Goal: Check status: Check status

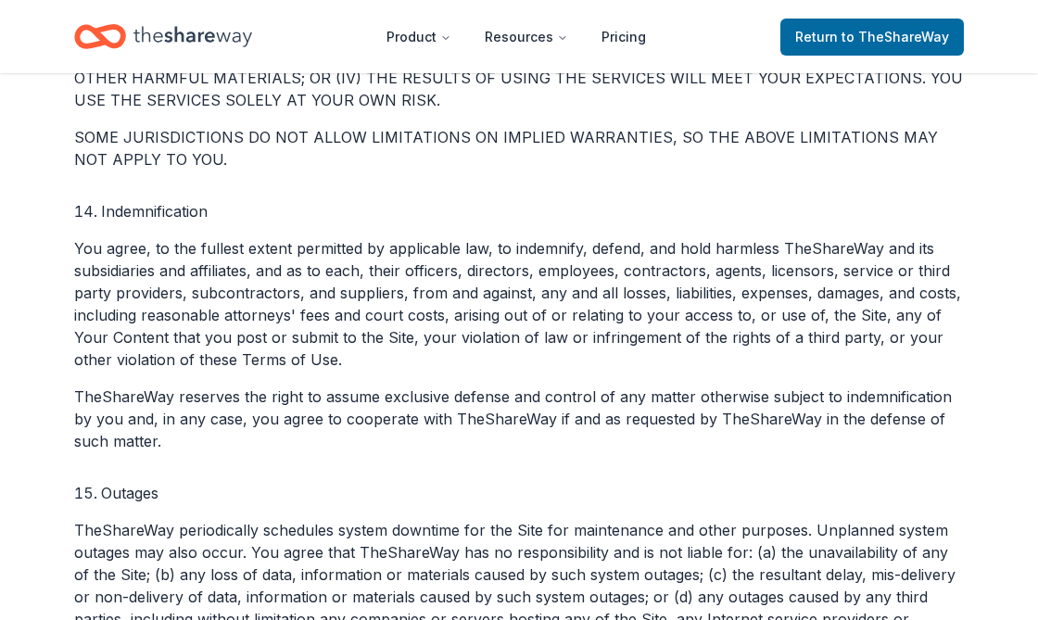
scroll to position [3705, 0]
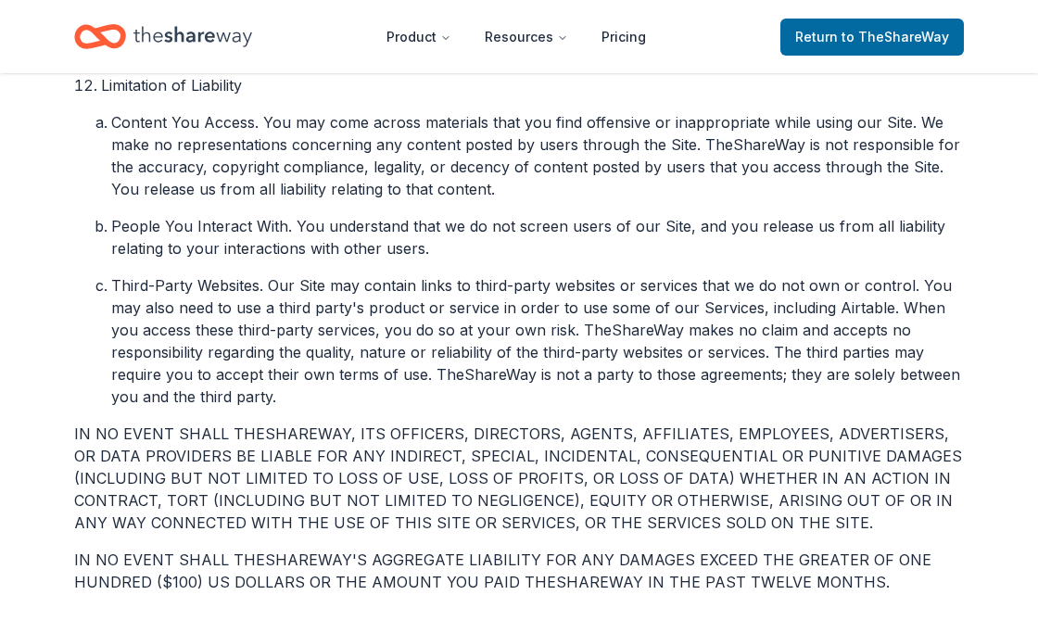
click at [839, 299] on li "Third-Party Websites. Our Site may contain links to third-party websites or ser…" at bounding box center [537, 340] width 852 height 133
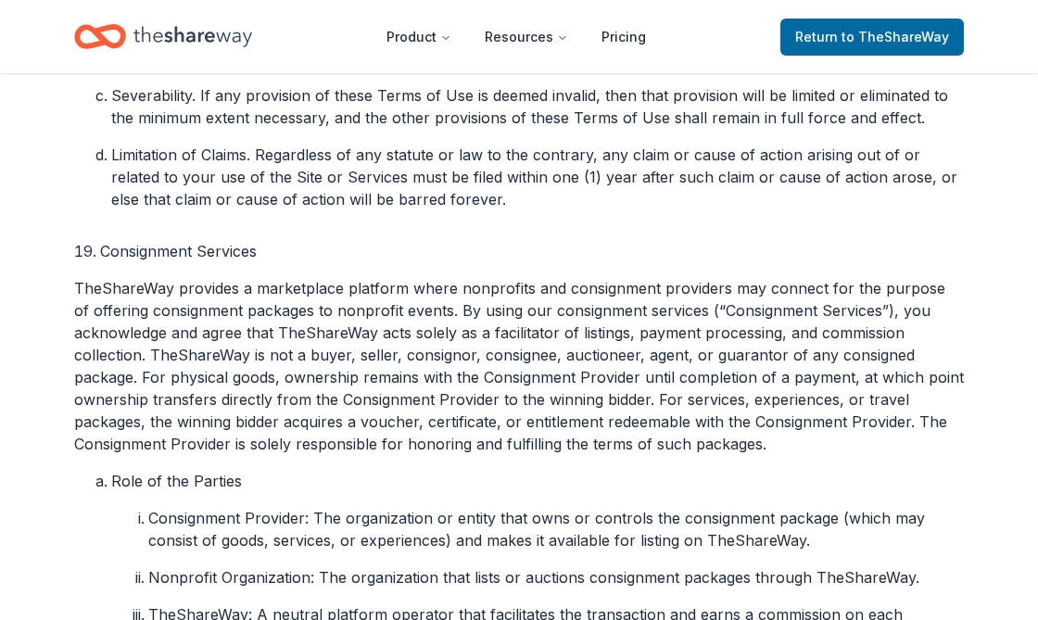
scroll to position [6306, 0]
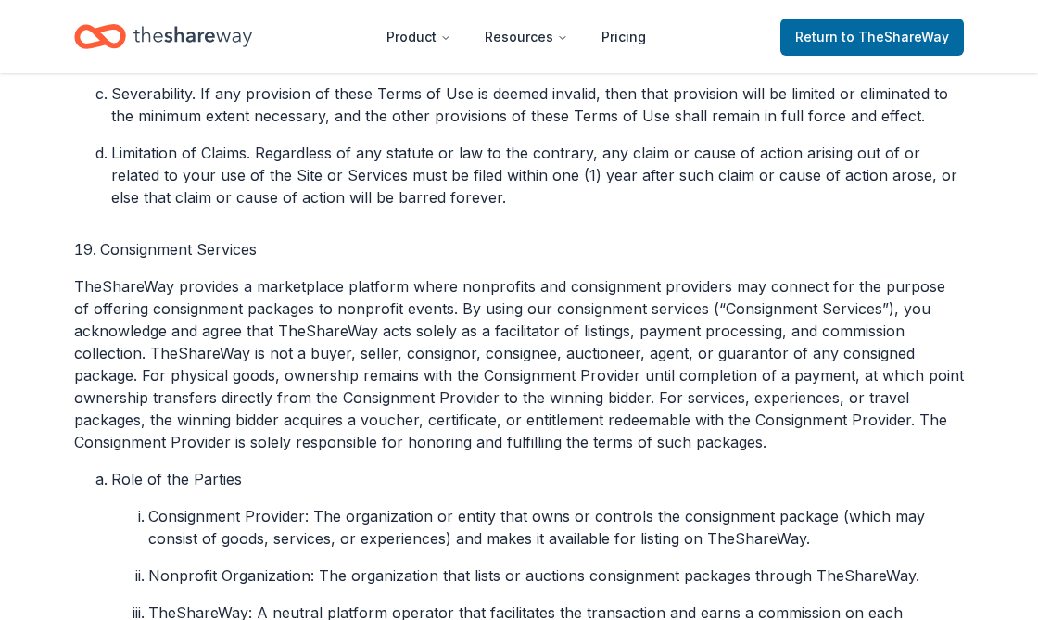
click at [347, 468] on li "Role of the Parties" at bounding box center [537, 479] width 852 height 22
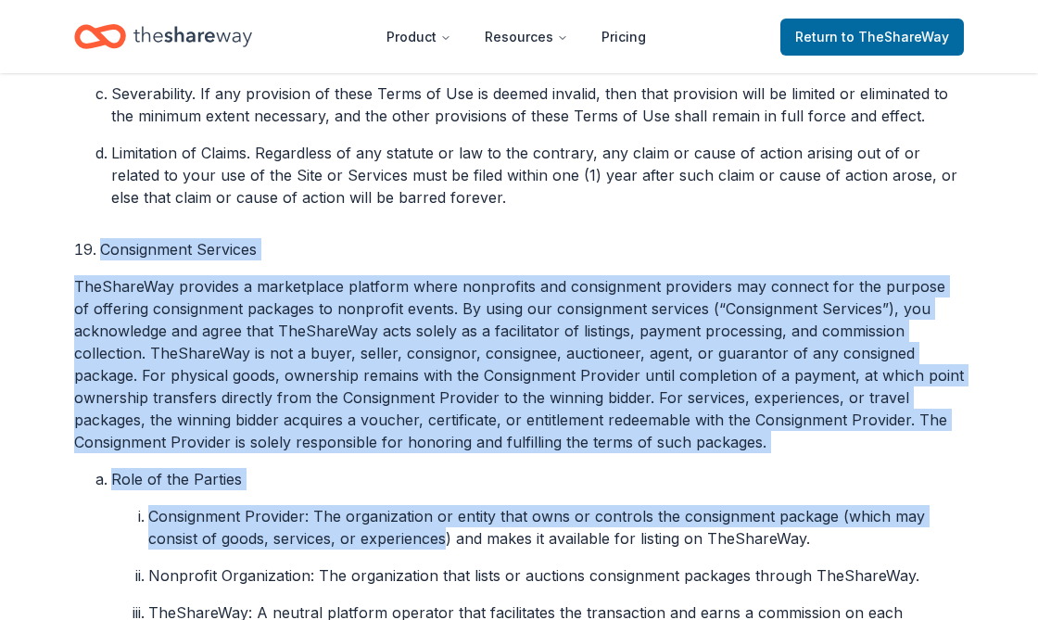
drag, startPoint x: 74, startPoint y: 158, endPoint x: 441, endPoint y: 448, distance: 467.7
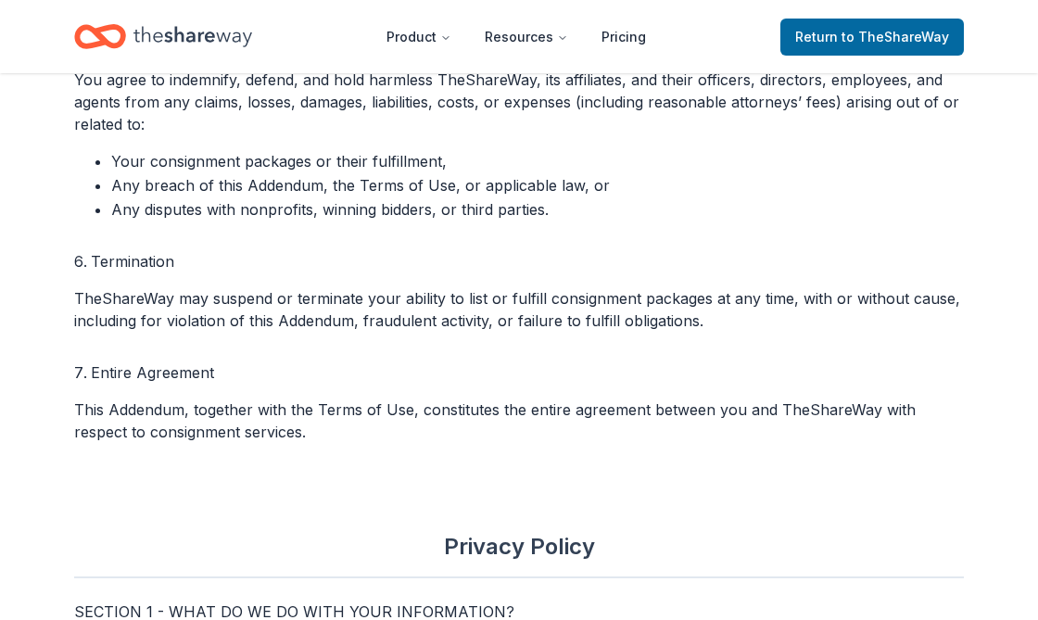
scroll to position [8885, 0]
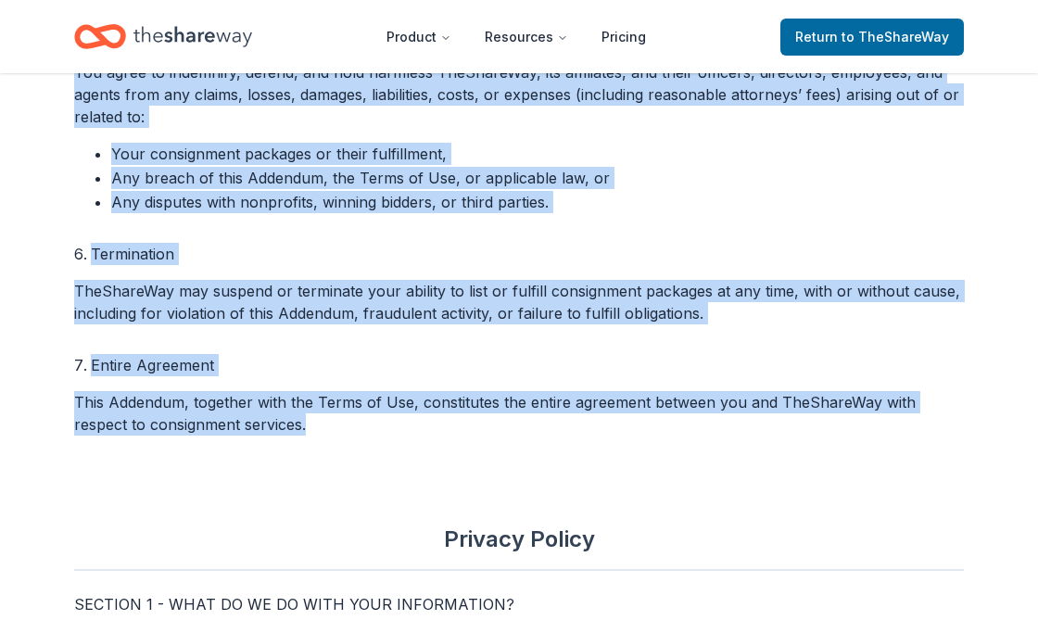
click at [271, 391] on p "This Addendum, together with the Terms of Use, constitutes the entire agreement…" at bounding box center [518, 413] width 889 height 44
copy div "Loremipsumd Sitametc AdiPisciNge seddoeiu t incididuntu laboreet dolor magnaali…"
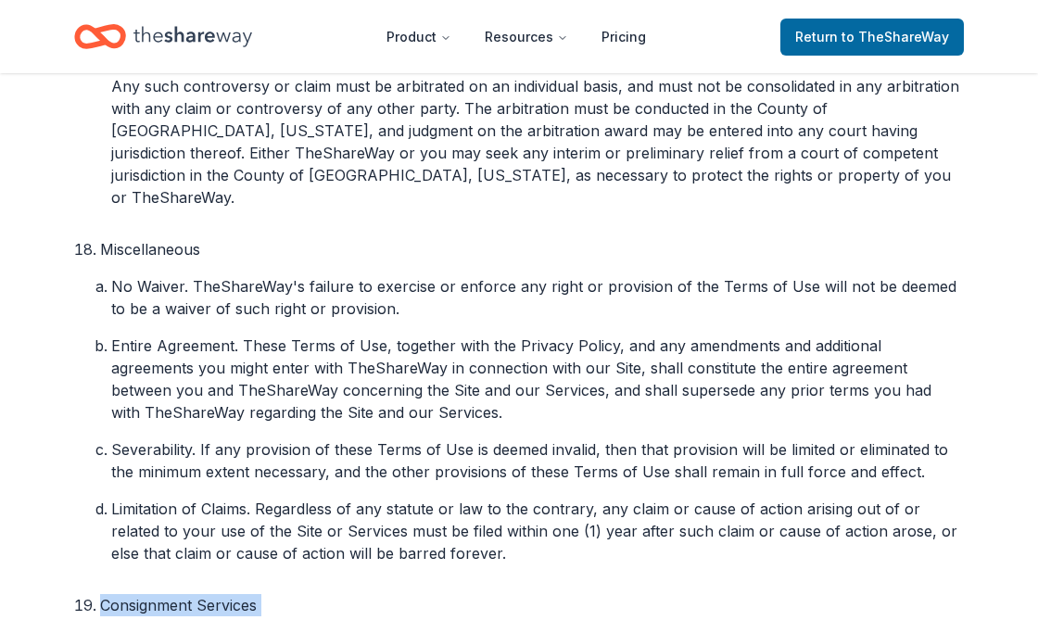
scroll to position [5956, 0]
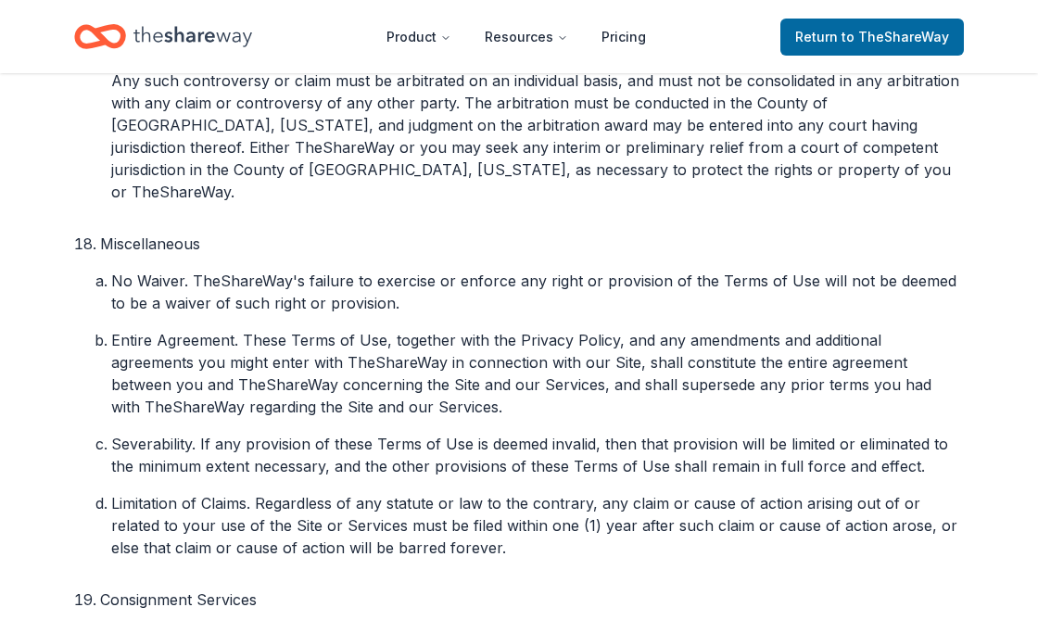
click at [723, 233] on li "Miscellaneous" at bounding box center [518, 244] width 889 height 22
click at [892, 33] on span "to TheShareWay" at bounding box center [894, 37] width 107 height 16
click at [864, 35] on span "to TheShareWay" at bounding box center [894, 37] width 107 height 16
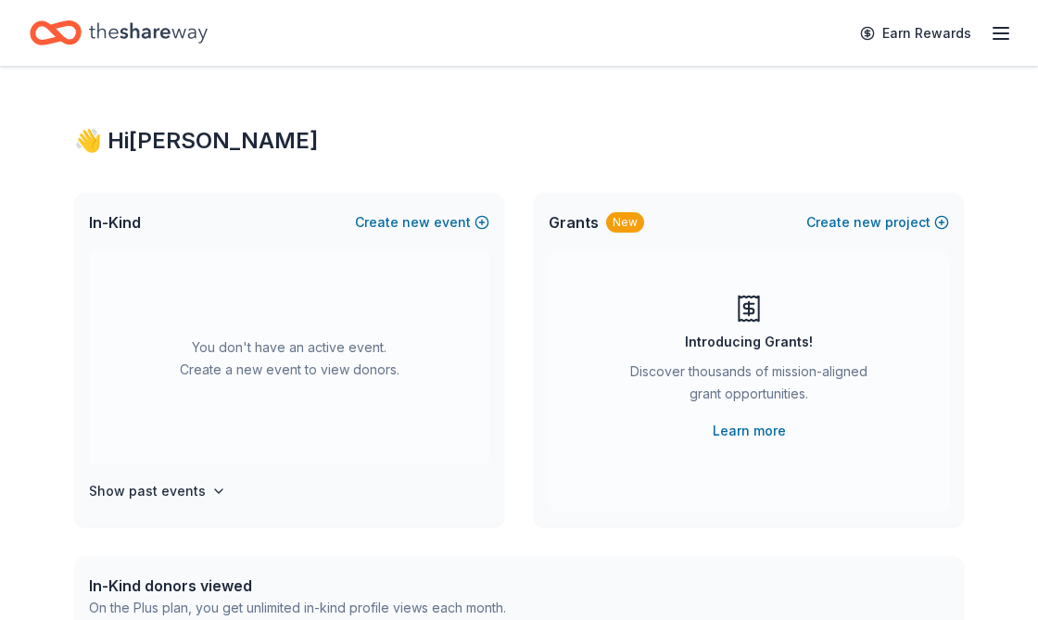
click at [1007, 29] on icon "button" at bounding box center [1001, 33] width 22 height 22
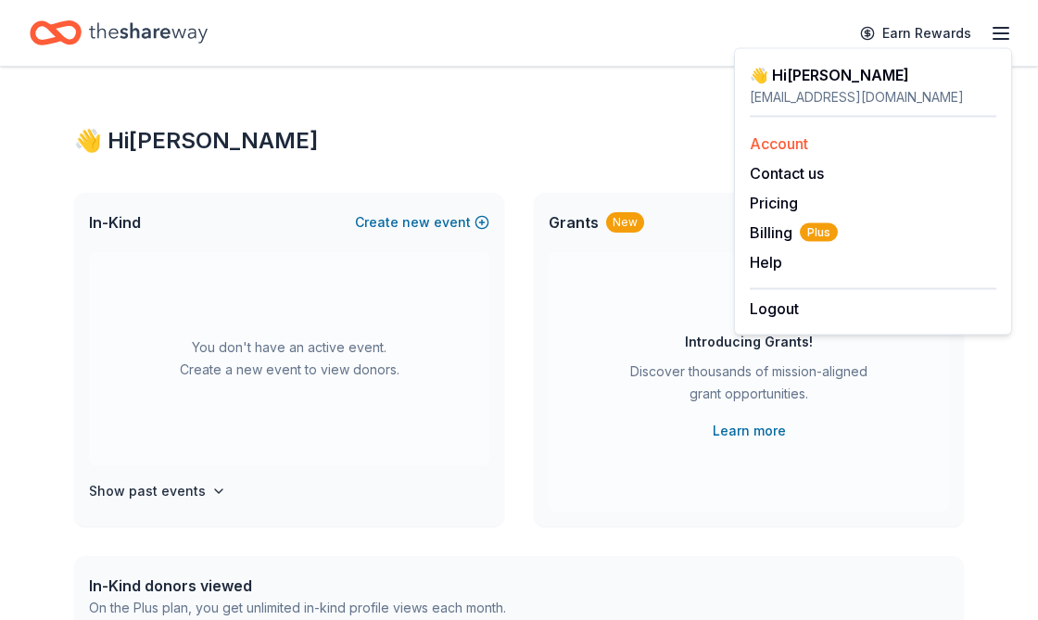
click at [780, 148] on link "Account" at bounding box center [779, 143] width 58 height 19
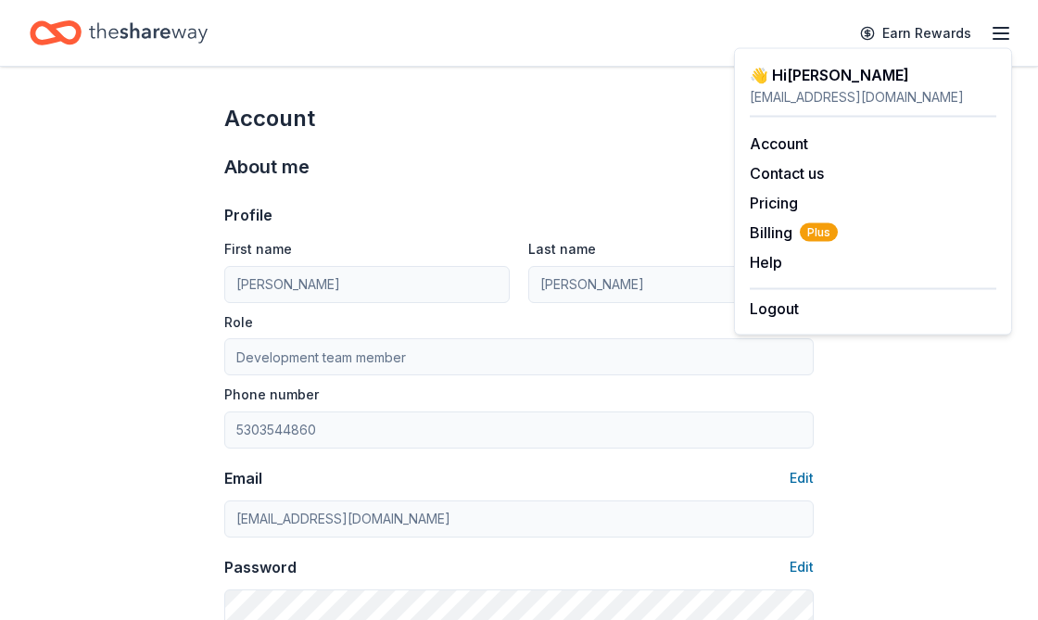
click at [609, 132] on div "Account" at bounding box center [518, 119] width 589 height 30
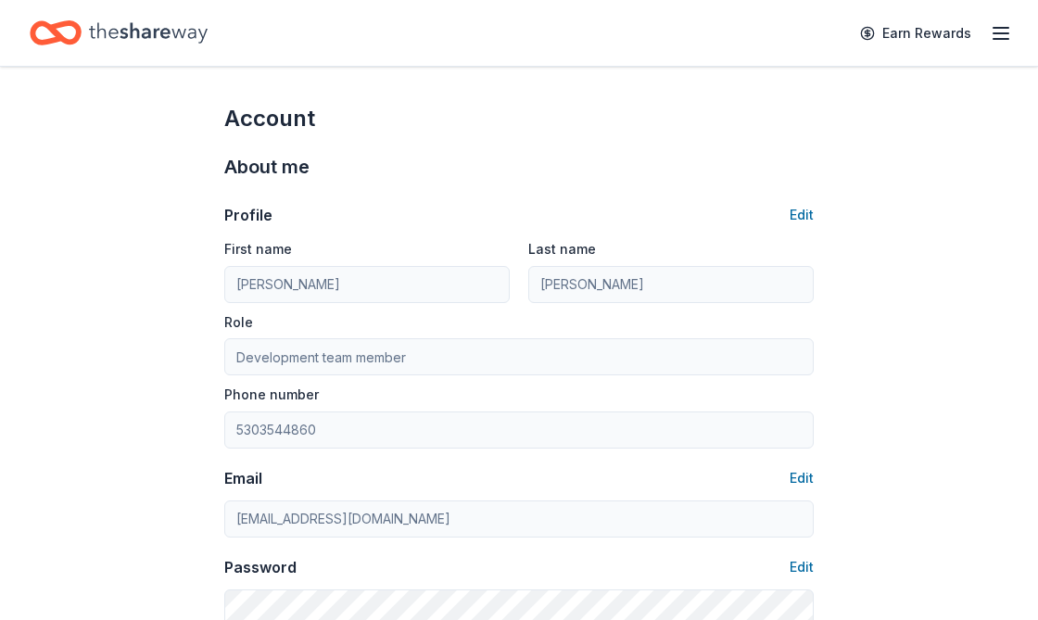
click at [990, 30] on icon "button" at bounding box center [1001, 33] width 22 height 22
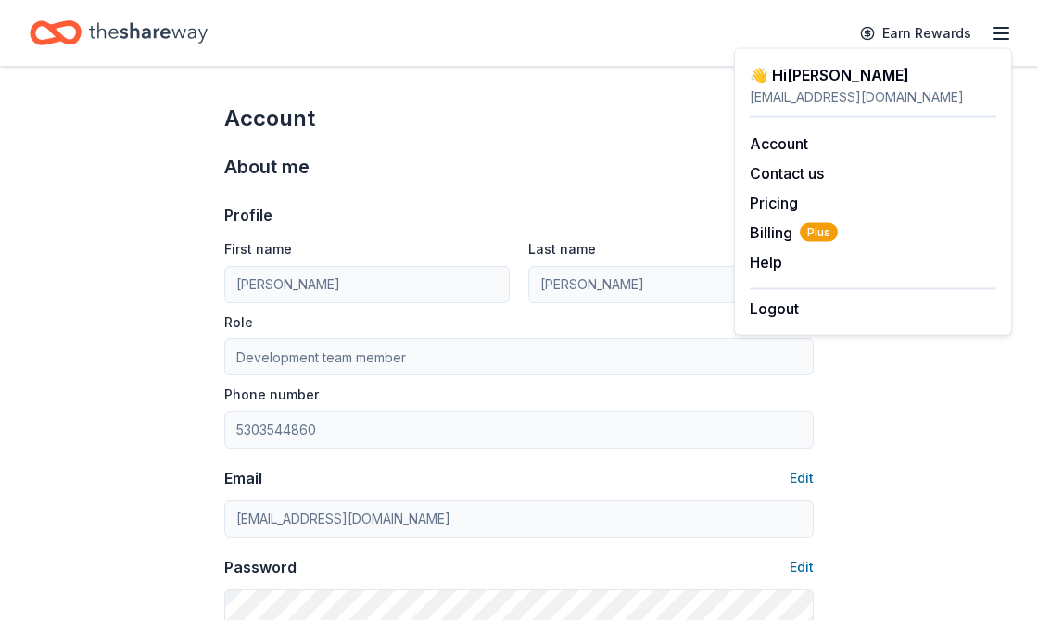
click at [148, 27] on icon "Home" at bounding box center [148, 33] width 119 height 38
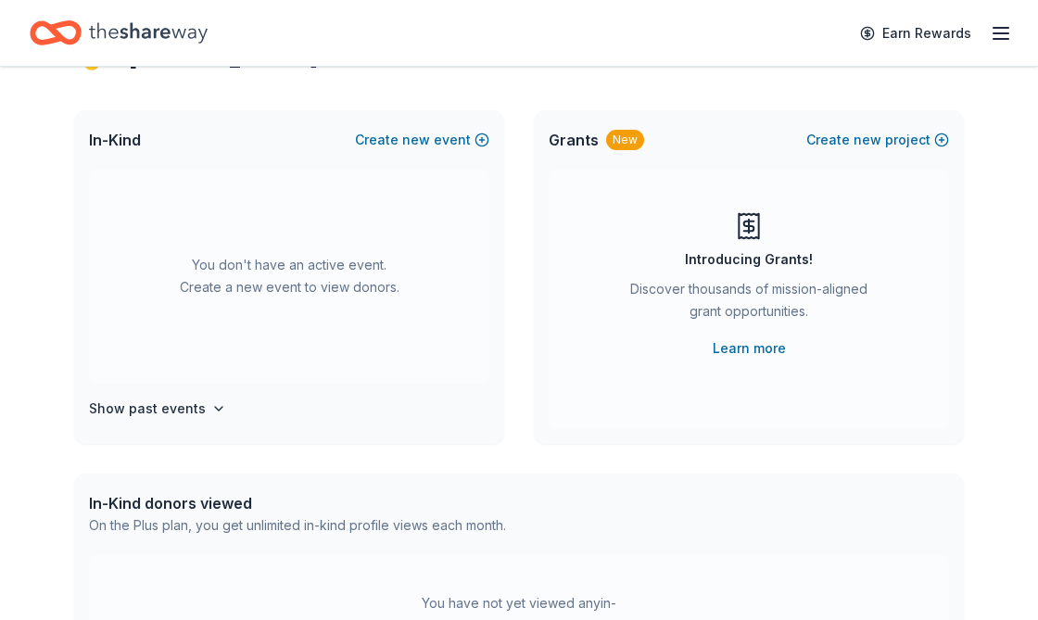
scroll to position [126, 0]
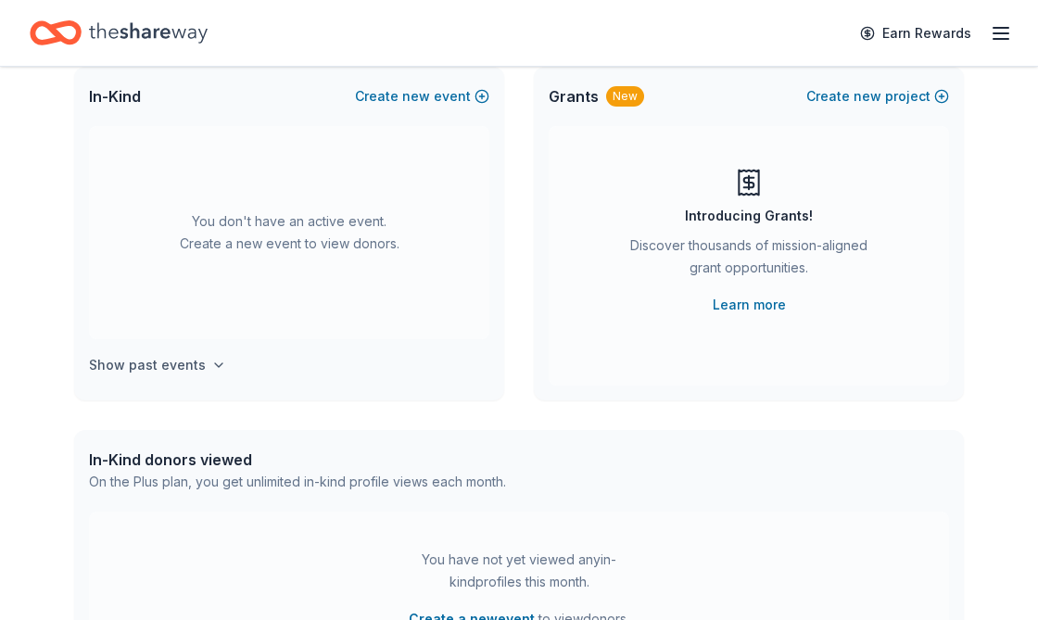
click at [172, 370] on h4 "Show past events" at bounding box center [147, 365] width 117 height 22
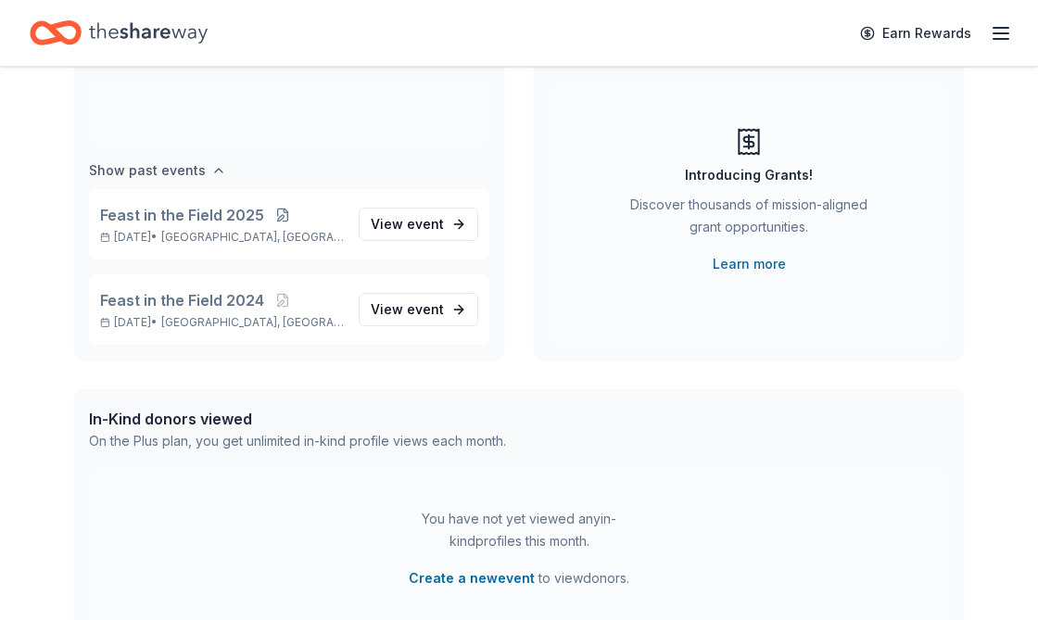
scroll to position [168, 0]
click at [459, 216] on link "View event" at bounding box center [419, 223] width 120 height 33
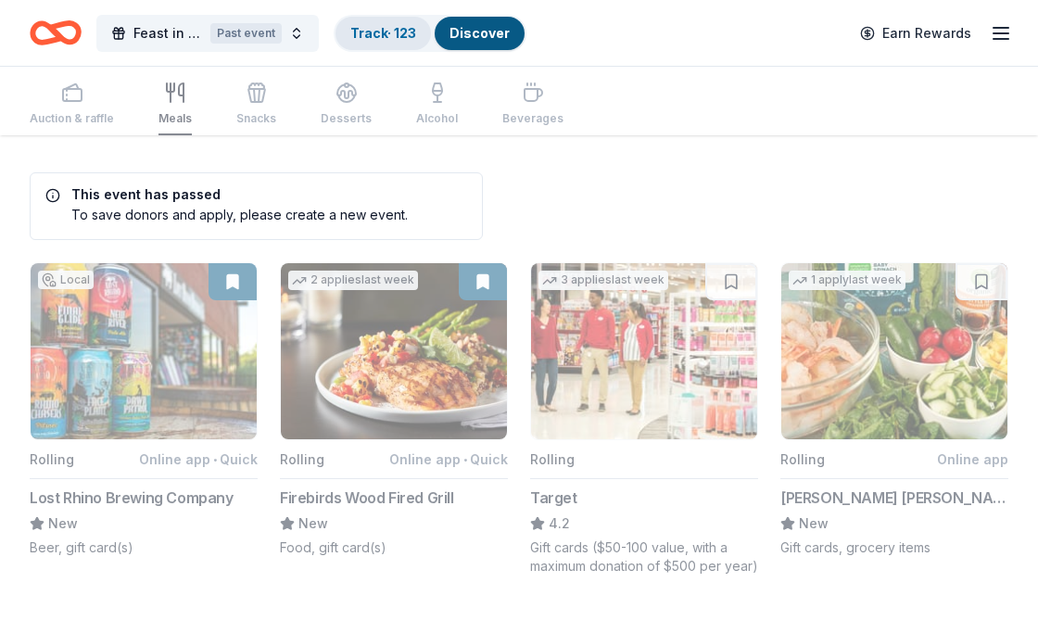
click at [411, 34] on link "Track · 123" at bounding box center [383, 33] width 66 height 16
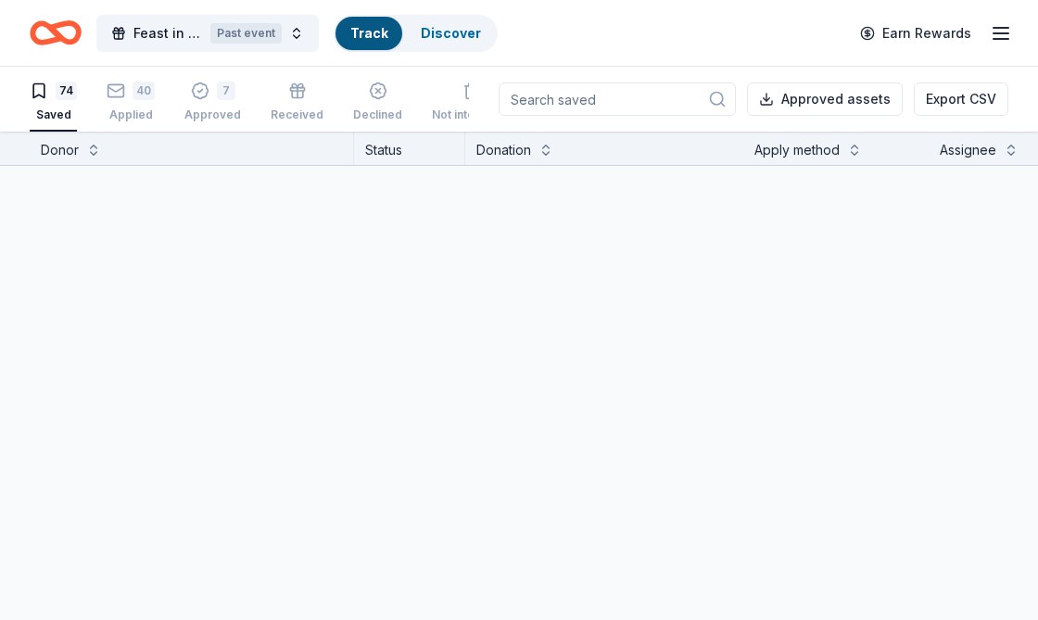
scroll to position [1, 0]
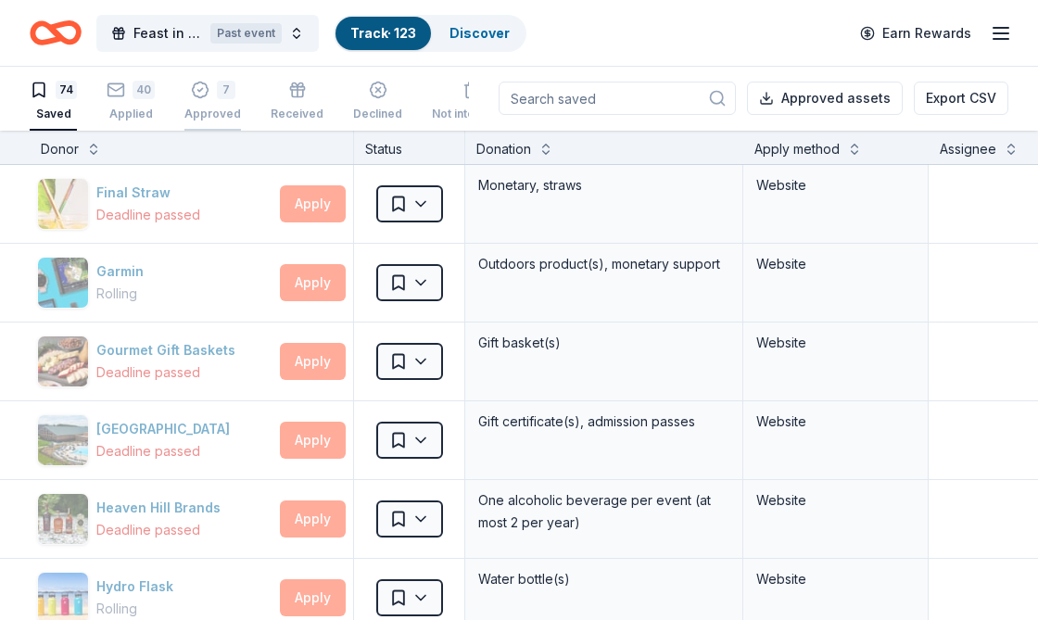
click at [210, 87] on div "7" at bounding box center [212, 90] width 57 height 19
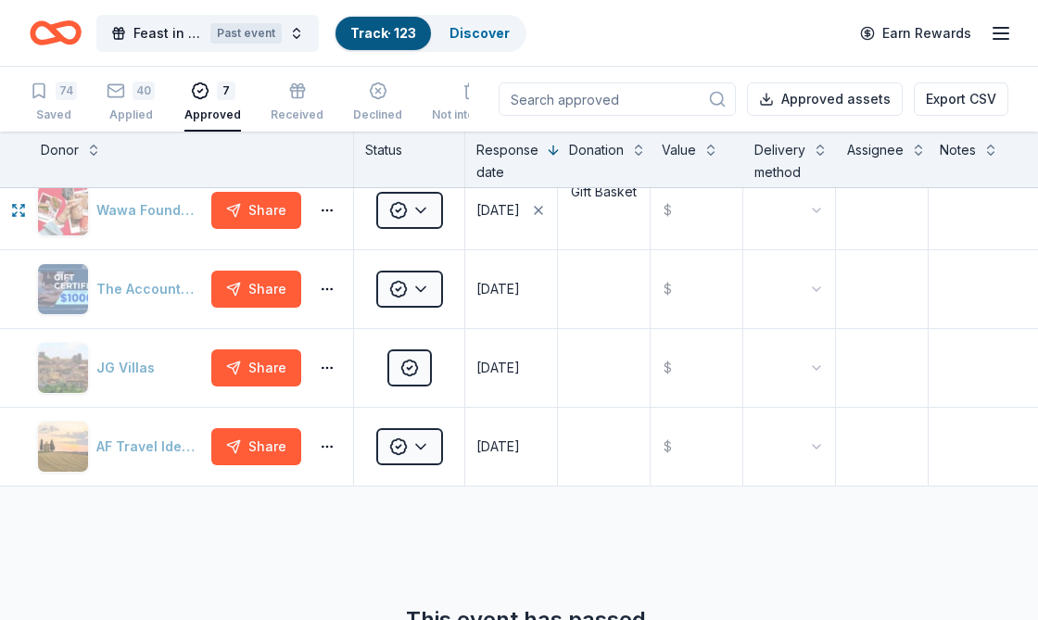
scroll to position [255, 0]
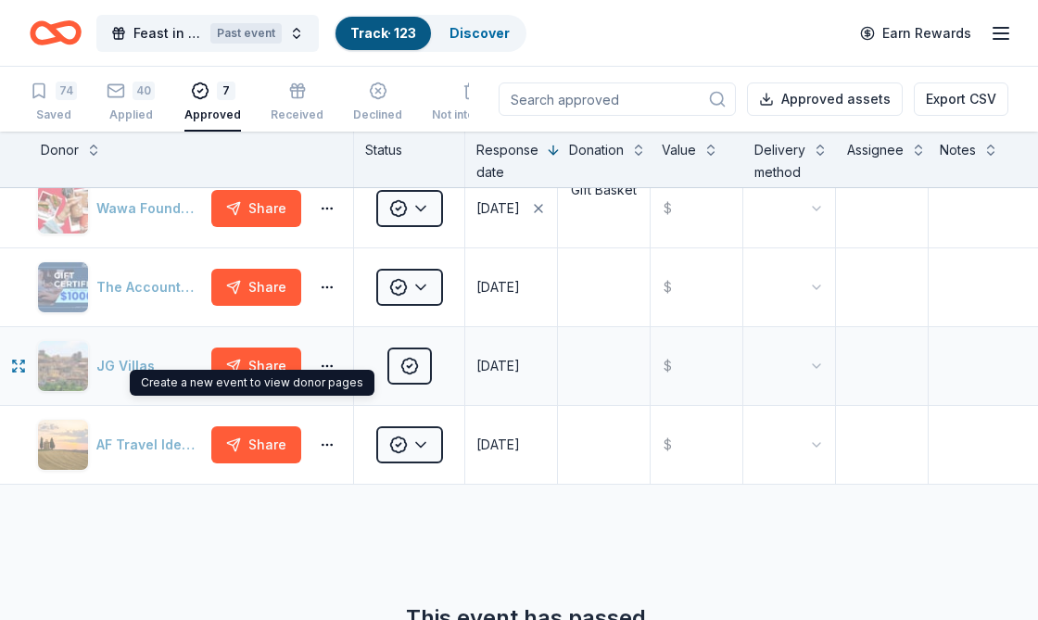
click at [145, 358] on div "JG Villas" at bounding box center [120, 366] width 167 height 52
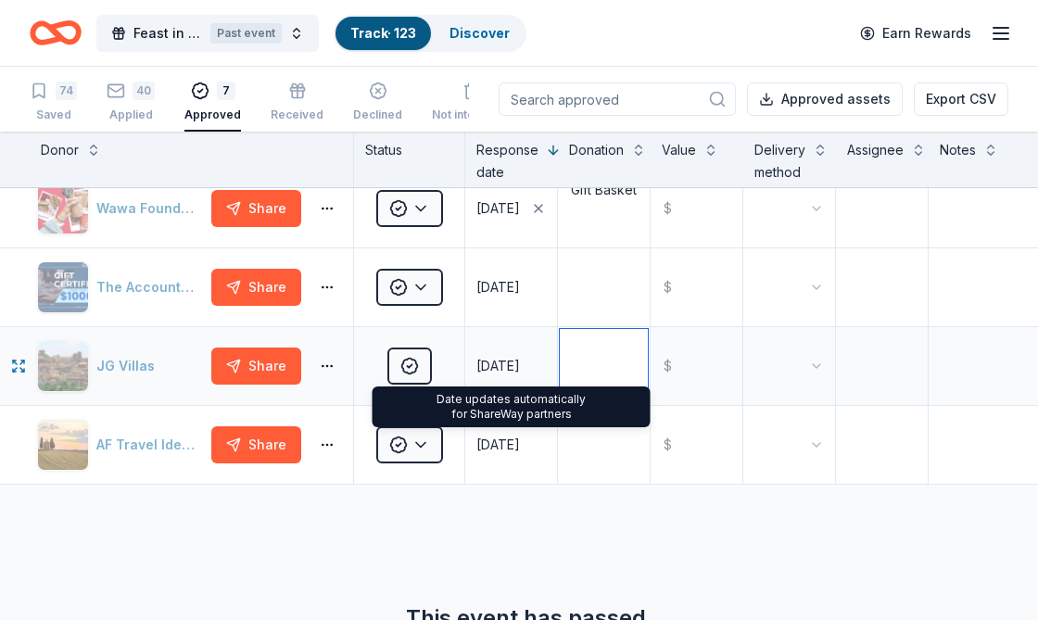
click at [589, 366] on textarea at bounding box center [604, 366] width 88 height 74
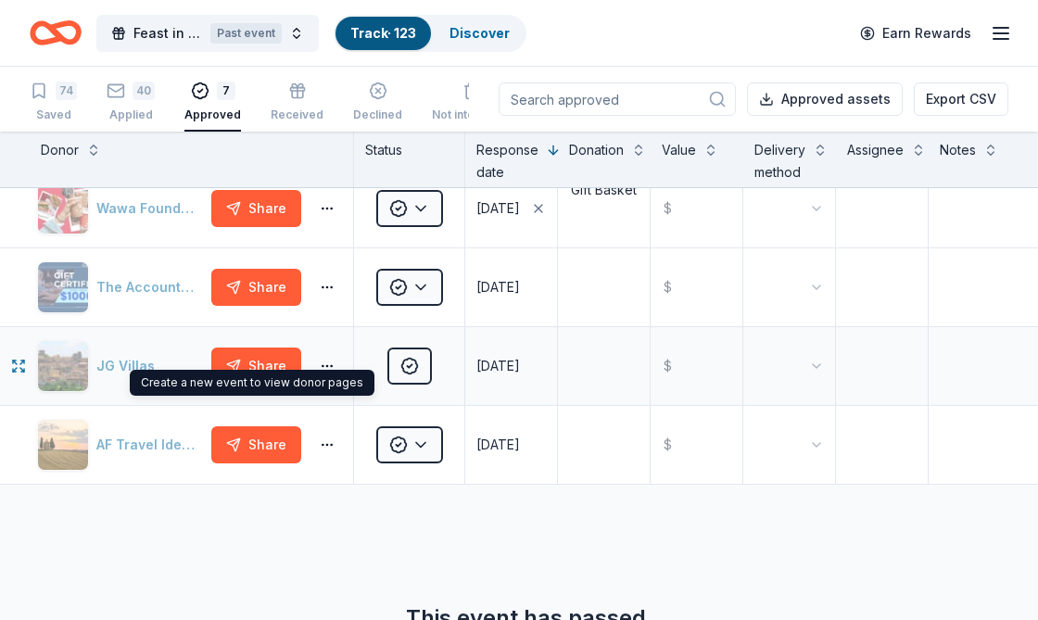
click at [68, 366] on div "JG Villas" at bounding box center [120, 366] width 167 height 52
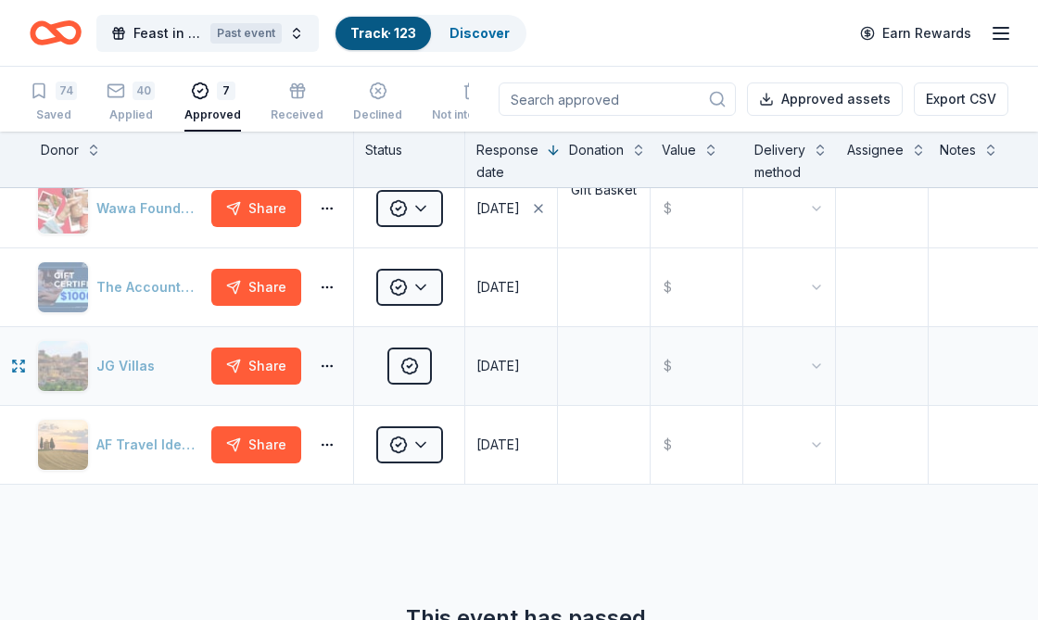
click at [68, 366] on div "JG Villas" at bounding box center [120, 366] width 167 height 52
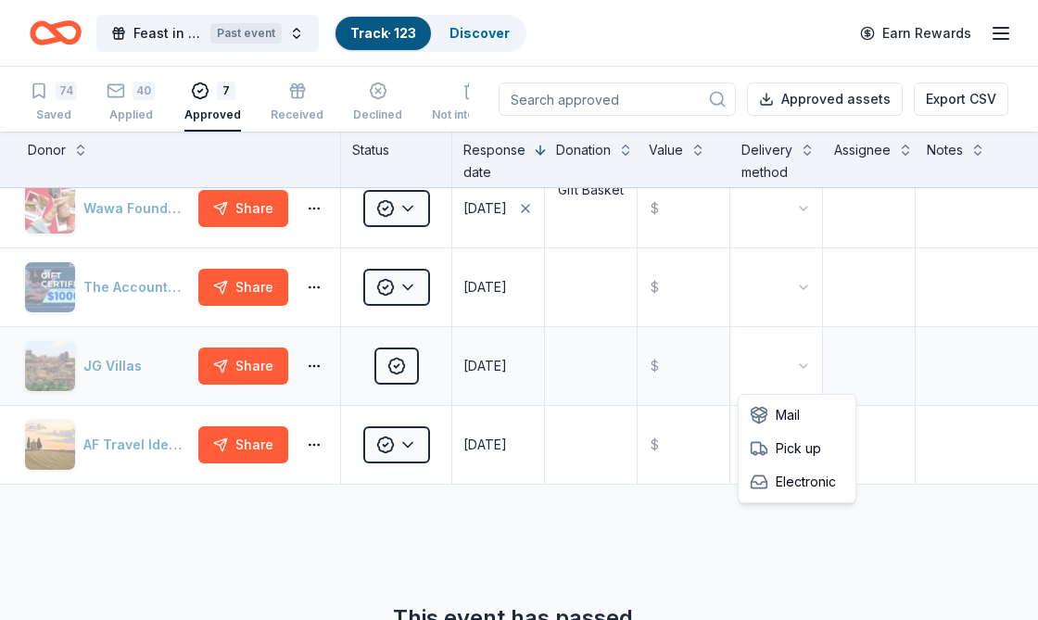
click at [789, 381] on html "Feast in the Field 2025 Past event Track · 123 Discover Earn Rewards 74 Saved 4…" at bounding box center [519, 310] width 1038 height 620
